Goal: Find contact information: Find contact information

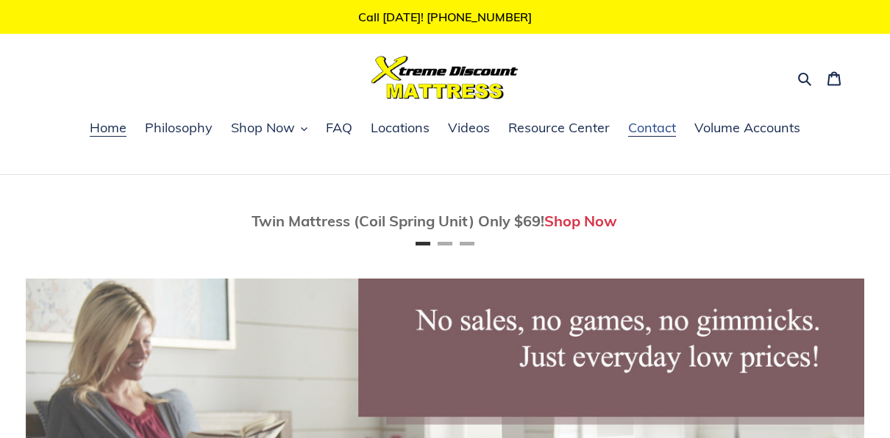
click at [656, 134] on span "Contact" at bounding box center [652, 128] width 48 height 18
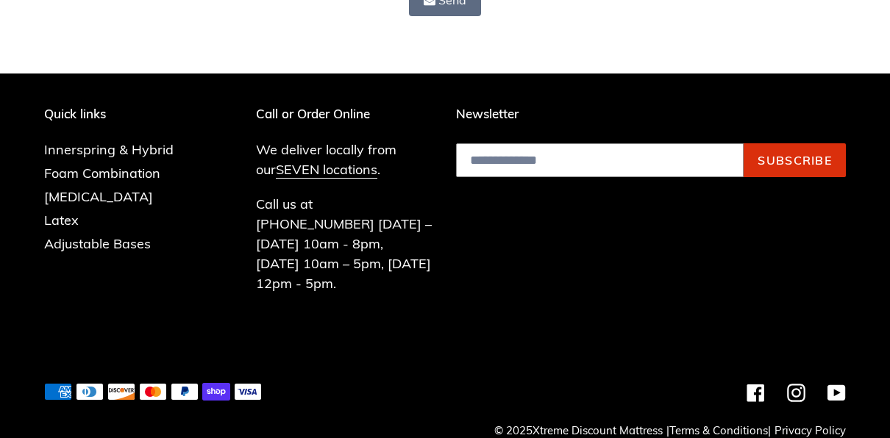
scroll to position [563, 0]
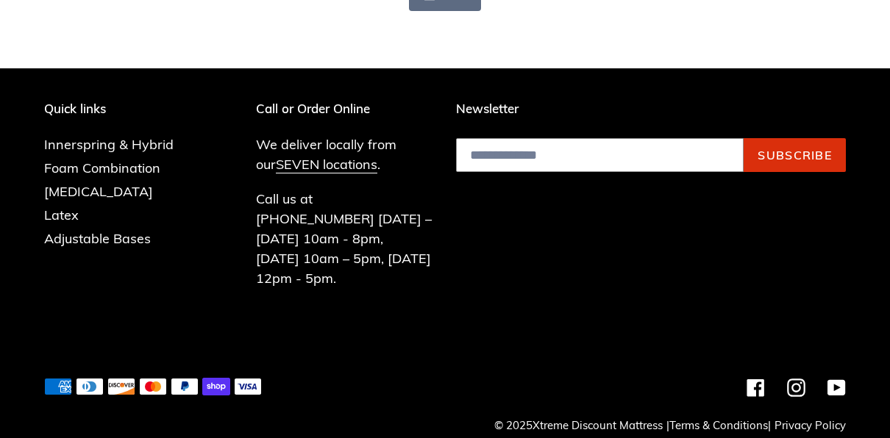
click at [319, 160] on link "SEVEN locations" at bounding box center [327, 165] width 102 height 18
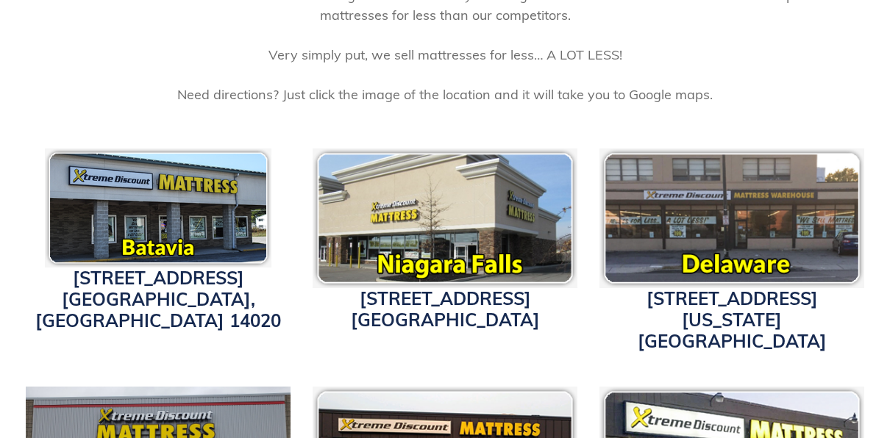
scroll to position [402, 0]
